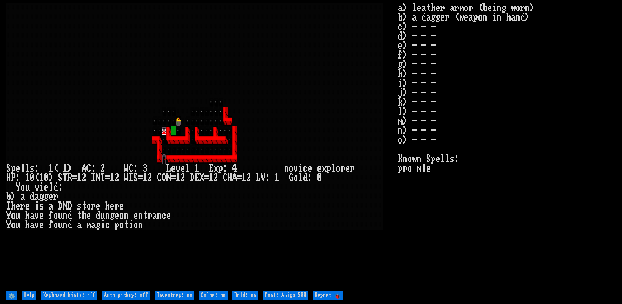
type off "Auto-pickup: on"
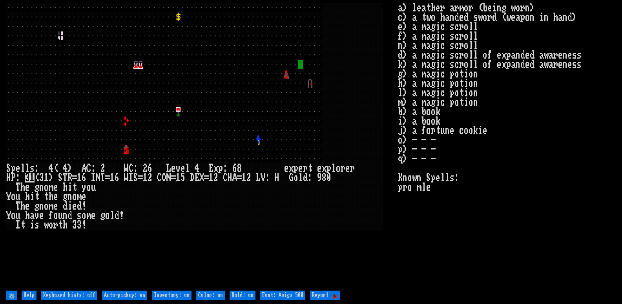
type off "Auto-pickup: off"
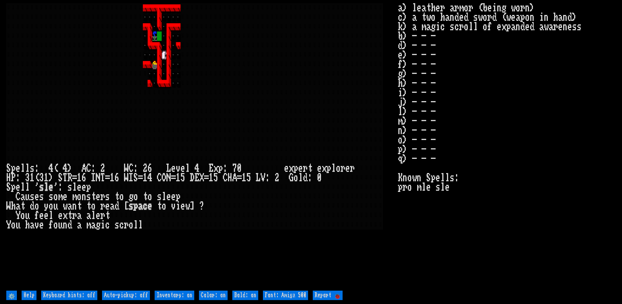
type off "Auto-pickup: on"
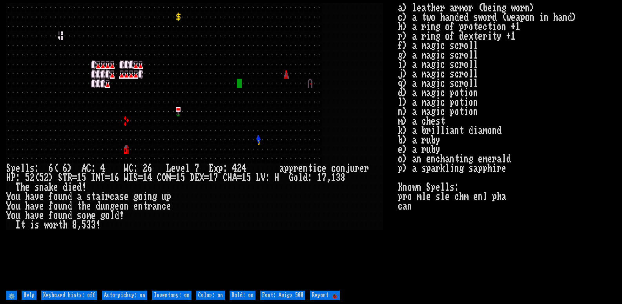
type off "Auto-pickup: off"
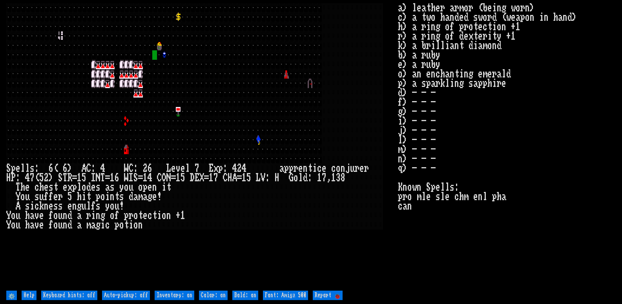
type off "Auto-pickup: on"
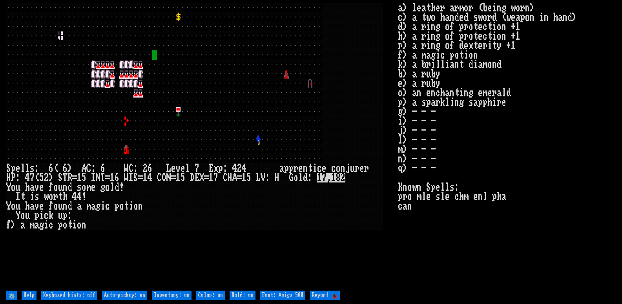
type off "Auto-pickup: off"
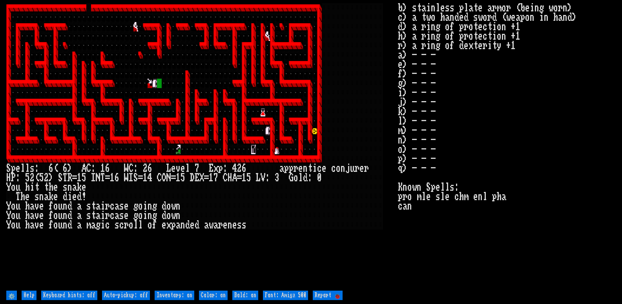
type off "Auto-pickup: on"
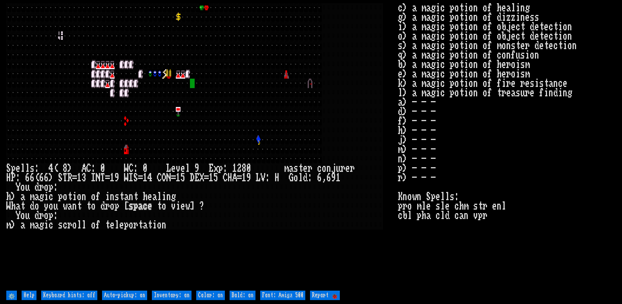
type off "Auto-pickup: off"
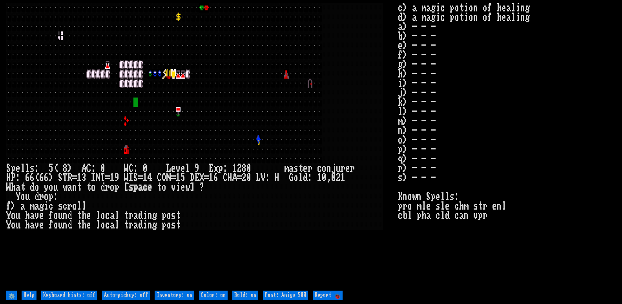
type off "Auto-pickup: on"
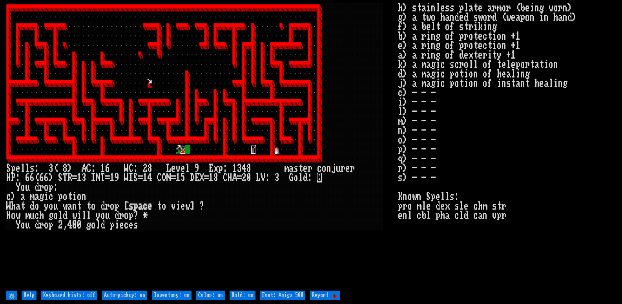
type off "Auto-pickup: off"
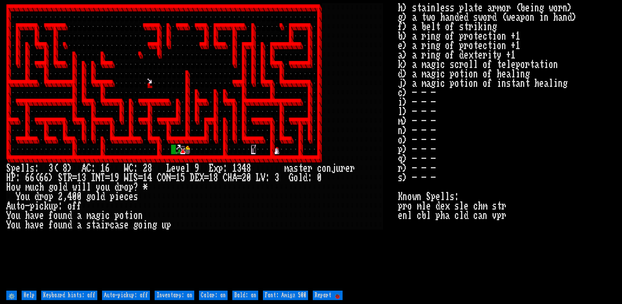
type off "Auto-pickup: on"
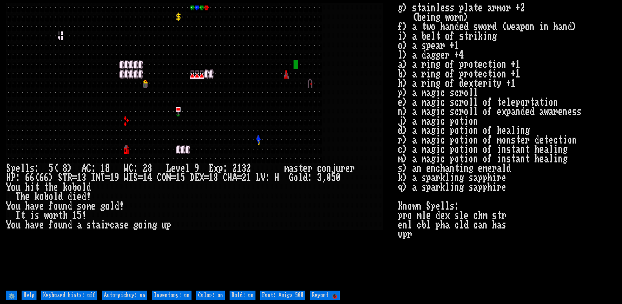
type off "Auto-pickup: off"
